Goal: Communication & Community: Participate in discussion

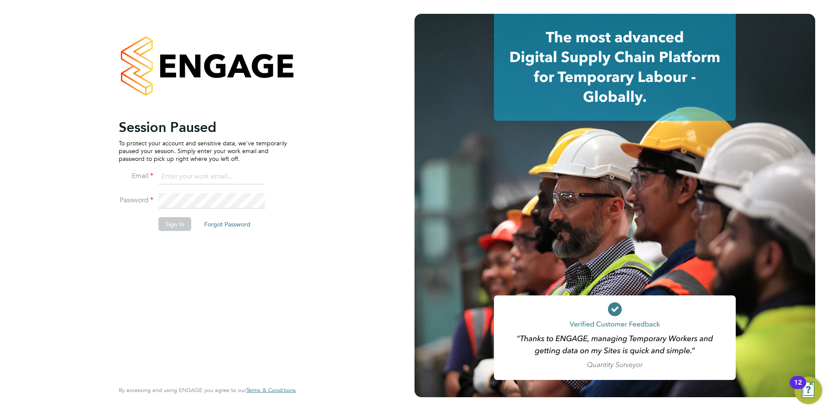
type input "montysymons@jambo.co"
click at [183, 225] on button "Sign In" at bounding box center [174, 224] width 33 height 14
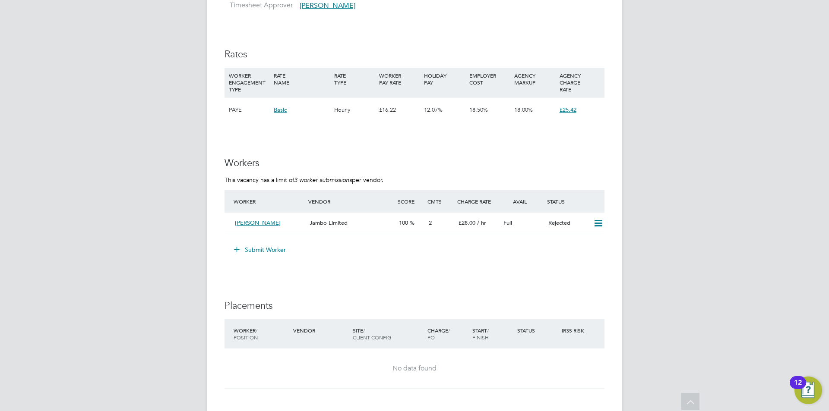
scroll to position [1295, 0]
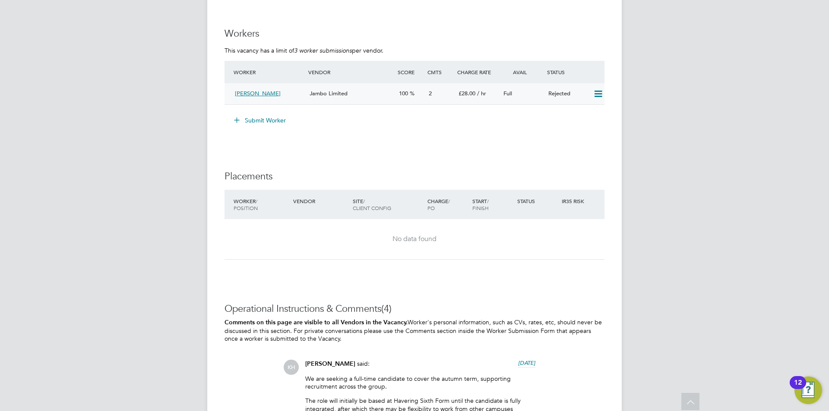
click at [383, 94] on div "Jambo Limited" at bounding box center [350, 94] width 89 height 14
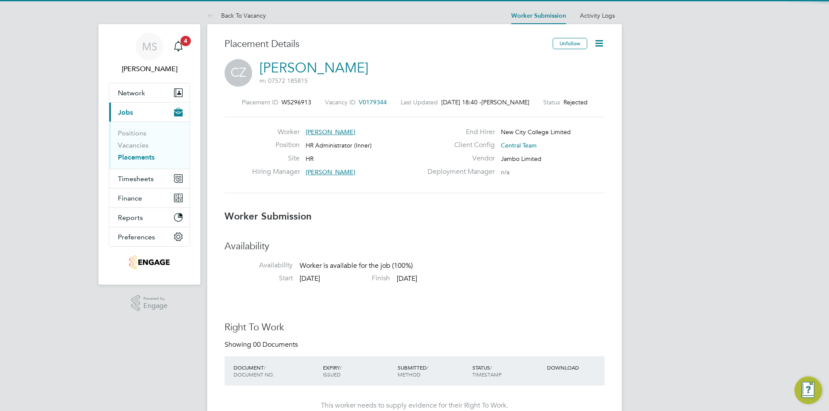
scroll to position [4, 4]
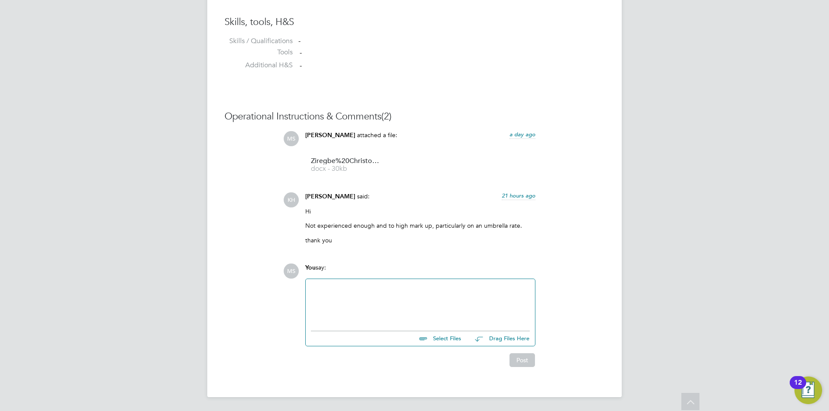
click at [372, 303] on div at bounding box center [420, 302] width 219 height 37
click at [373, 322] on div "Hi [PERSON_NAME], If I could get the rate lower is he someone you'd consider sp…" at bounding box center [420, 302] width 229 height 47
drag, startPoint x: 443, startPoint y: 303, endPoint x: 385, endPoint y: 303, distance: 58.7
click at [385, 303] on div "If I could get the rate lower is he someone you'd consider speaking with?" at bounding box center [420, 304] width 219 height 8
click at [383, 303] on div "If I could get the rate lowerwould you consider speaking with?" at bounding box center [420, 304] width 219 height 8
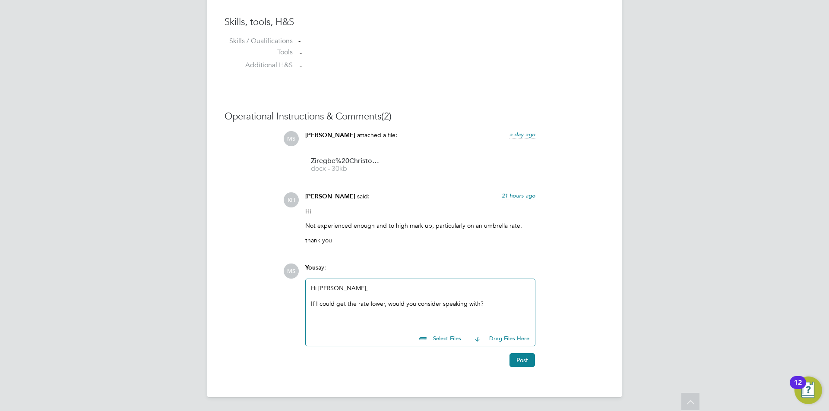
click at [479, 304] on div "If I could get the rate lower, would you consider speaking with?" at bounding box center [420, 304] width 219 height 8
click at [511, 307] on div "If I could get the rate lower, would you consider speaking with him?" at bounding box center [420, 304] width 219 height 8
click at [379, 321] on div "He did say he was happy with all the responsibilities" at bounding box center [420, 320] width 219 height 8
click at [504, 326] on div "Hi [PERSON_NAME], If I could get the rate lower, would you consider speaking wi…" at bounding box center [420, 304] width 229 height 50
click at [505, 324] on div "Hi [PERSON_NAME], If I could get the rate lower, would you consider speaking wi…" at bounding box center [420, 304] width 229 height 50
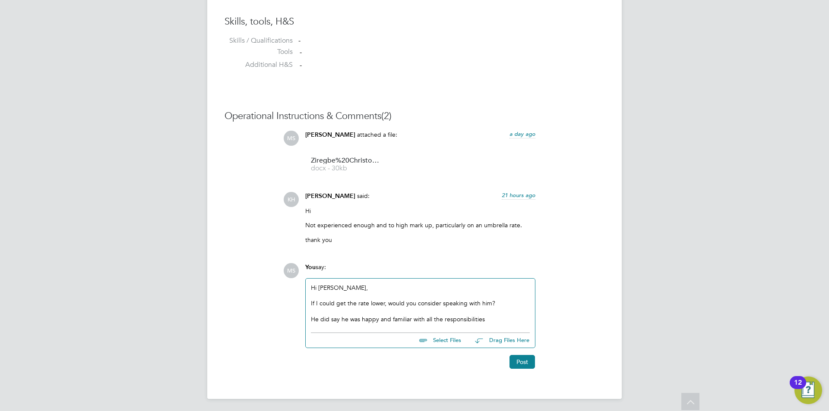
click at [502, 320] on div "He did say he was happy and familiar with all the responsibilities" at bounding box center [420, 320] width 219 height 8
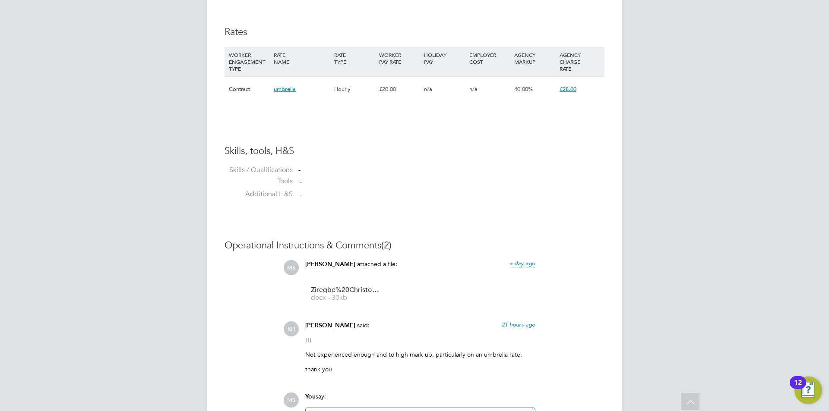
scroll to position [722, 0]
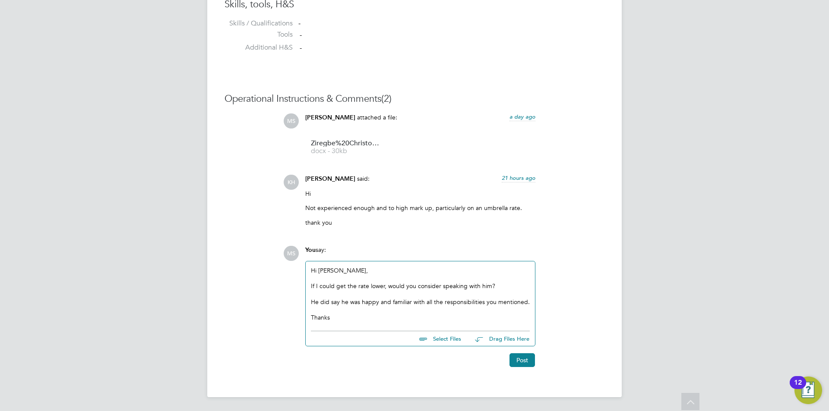
click at [434, 319] on div "Thanks" at bounding box center [420, 318] width 219 height 8
click at [524, 359] on button "Post" at bounding box center [521, 360] width 25 height 14
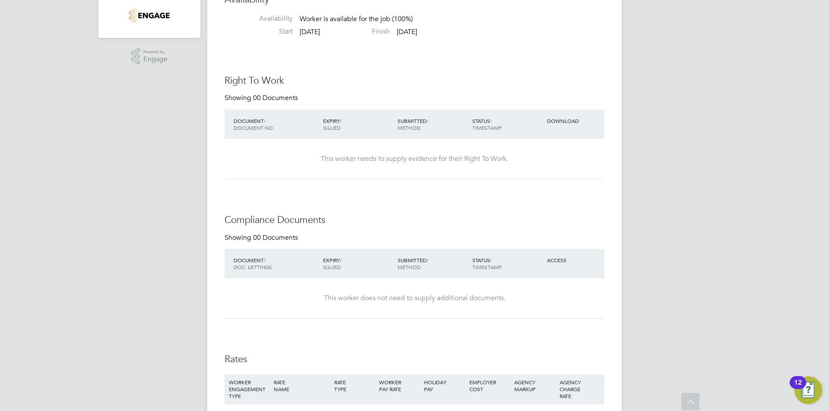
scroll to position [0, 0]
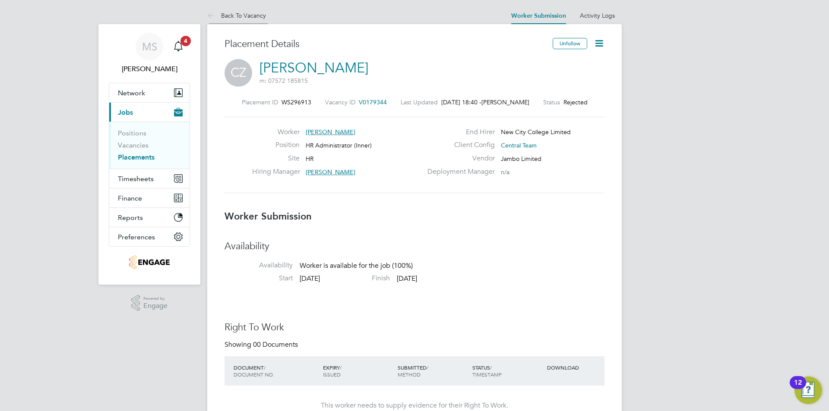
click at [240, 13] on link "Back To Vacancy" at bounding box center [236, 16] width 59 height 8
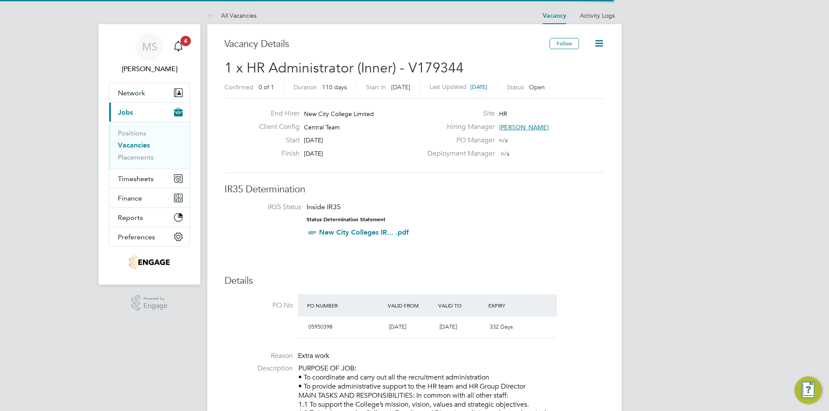
scroll to position [25, 60]
